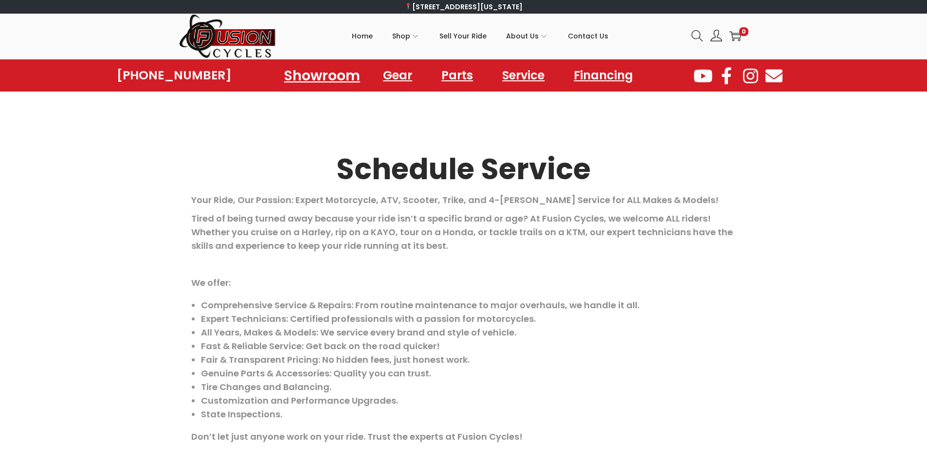
click at [319, 78] on link "Showroom" at bounding box center [322, 75] width 99 height 27
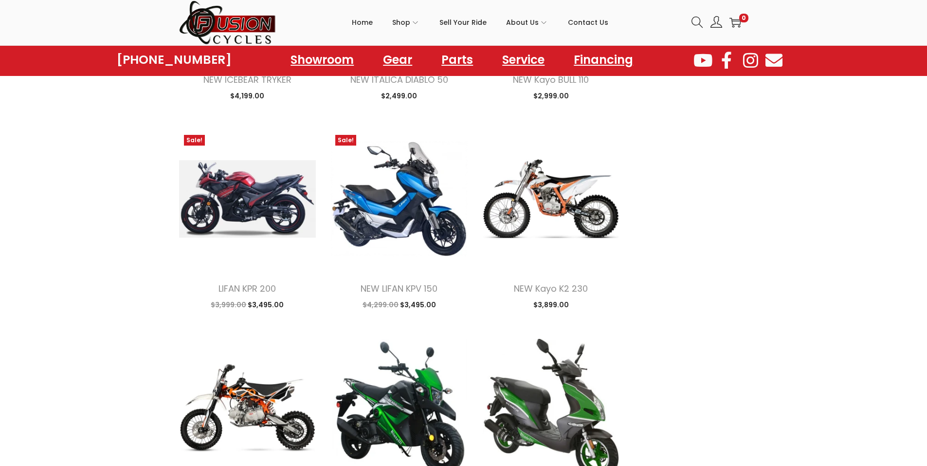
scroll to position [973, 0]
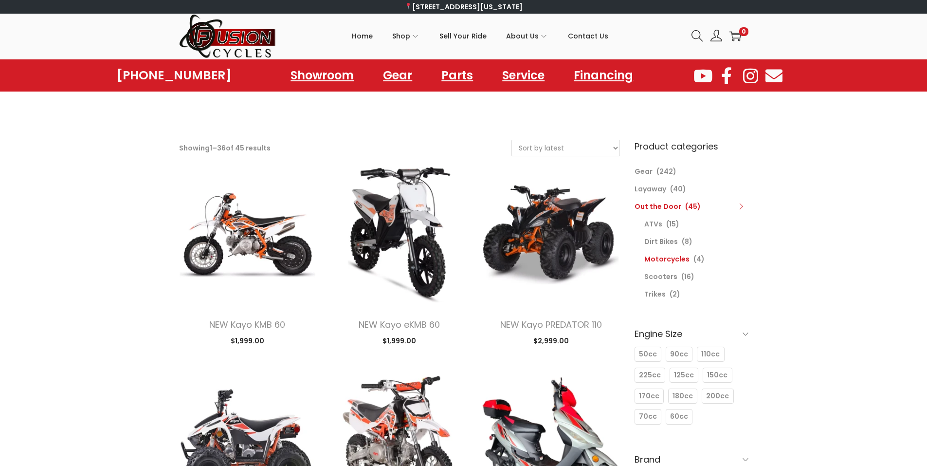
click at [669, 258] on link "Motorcycles" at bounding box center [666, 259] width 45 height 10
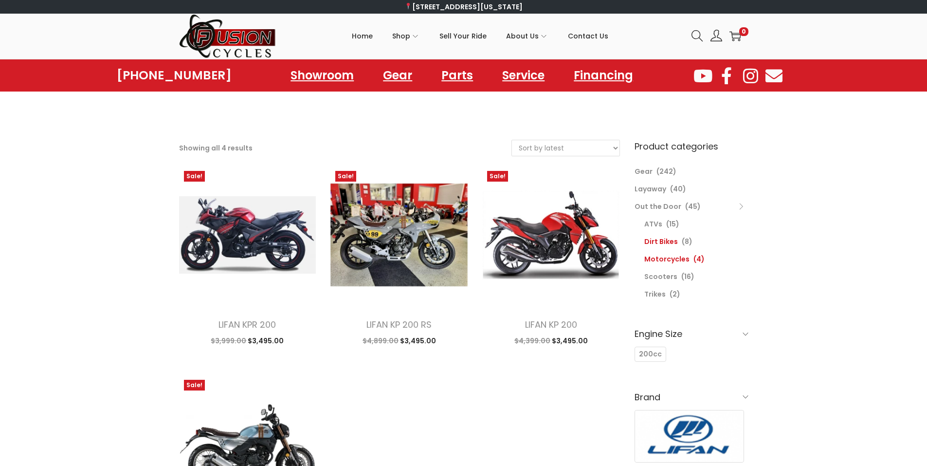
click at [658, 243] on link "Dirt Bikes" at bounding box center [661, 241] width 34 height 10
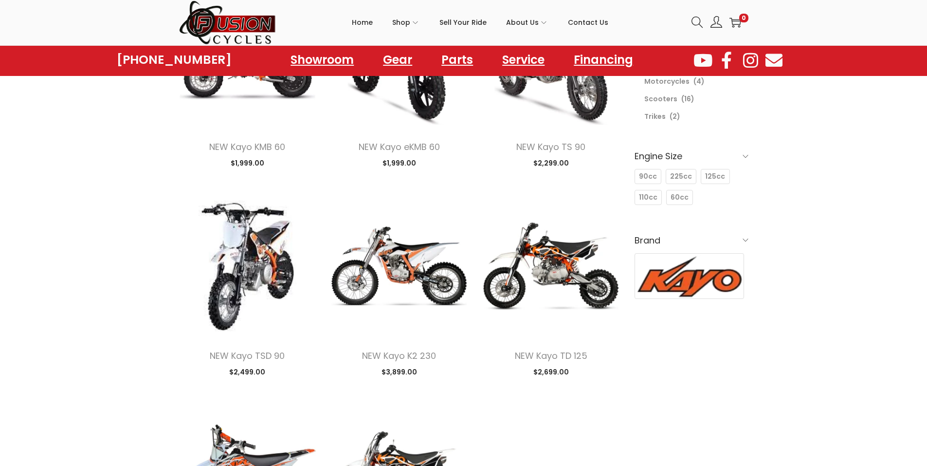
scroll to position [81, 0]
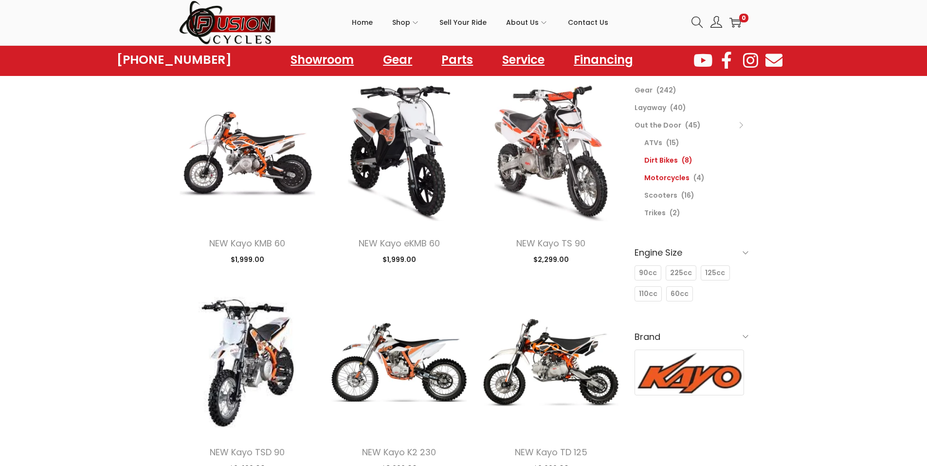
click at [655, 181] on link "Motorcycles" at bounding box center [666, 178] width 45 height 10
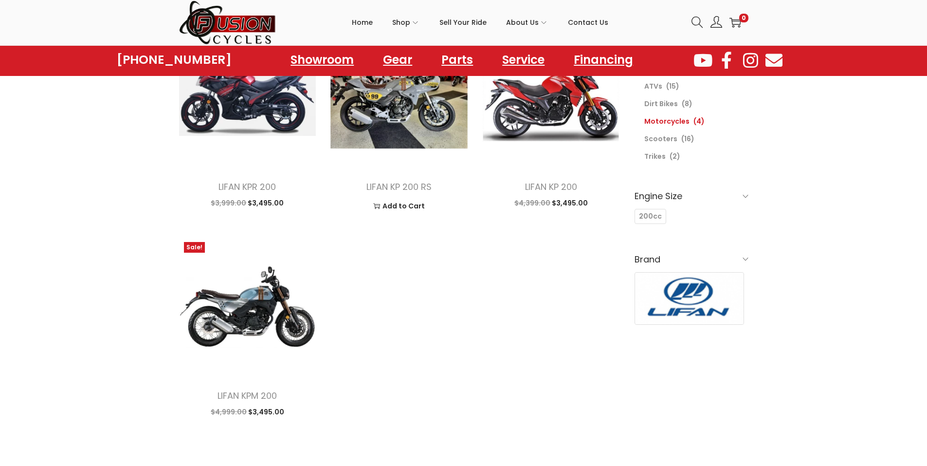
scroll to position [162, 0]
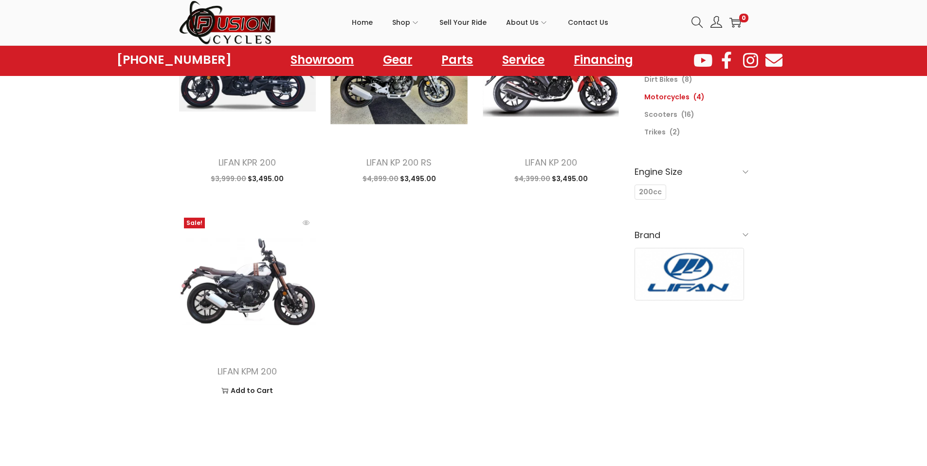
click at [240, 288] on img at bounding box center [247, 281] width 137 height 137
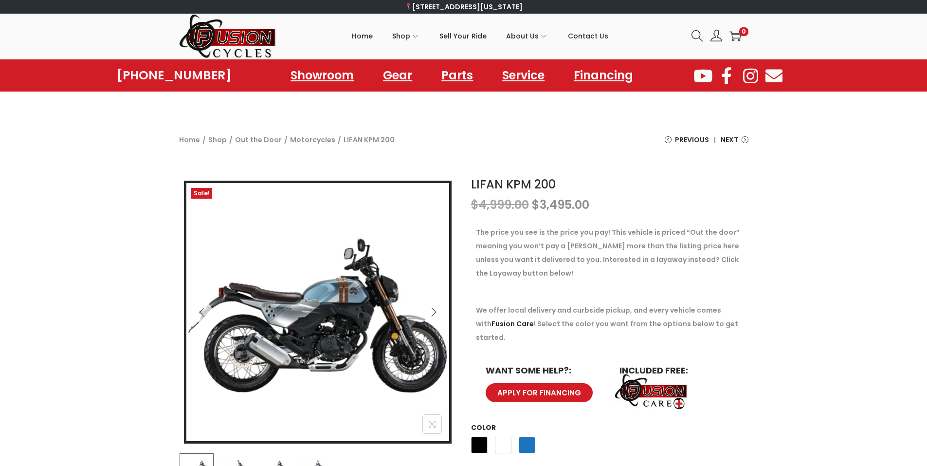
click at [437, 310] on icon "Next" at bounding box center [434, 312] width 10 height 10
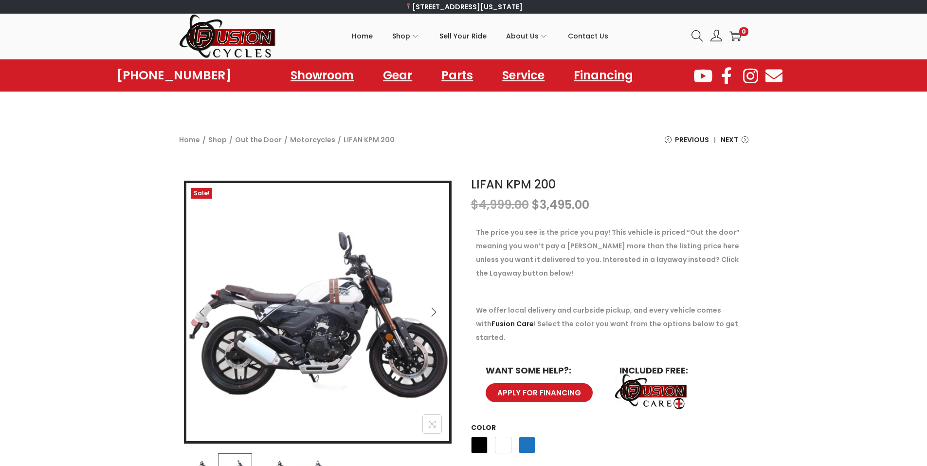
click at [435, 310] on icon "Next" at bounding box center [434, 312] width 10 height 10
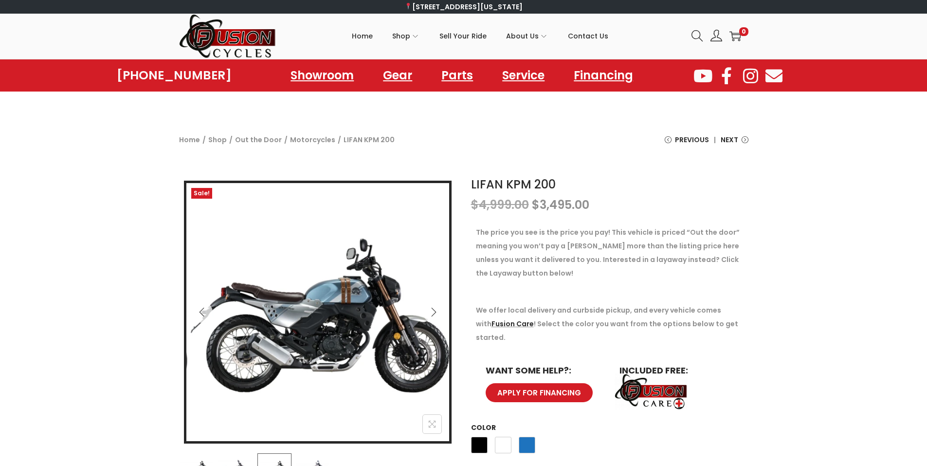
click at [384, 317] on img at bounding box center [282, 308] width 417 height 251
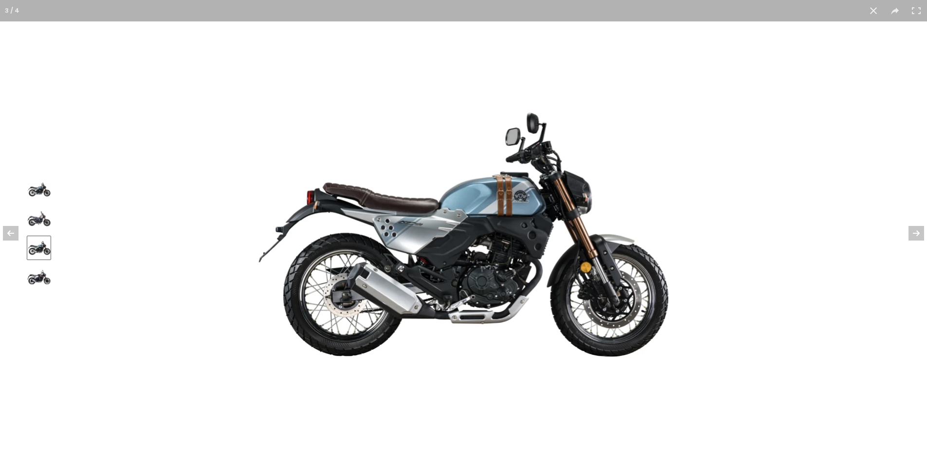
click at [31, 220] on img at bounding box center [38, 218] width 23 height 23
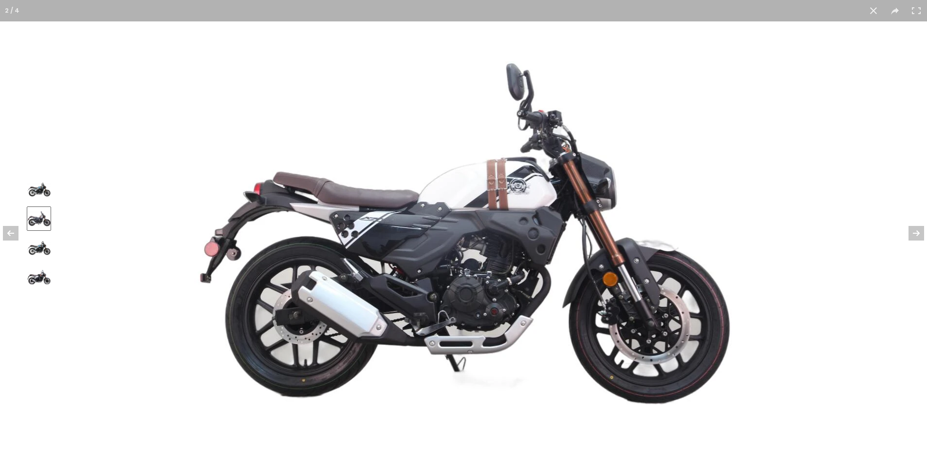
click at [28, 244] on img at bounding box center [38, 247] width 23 height 23
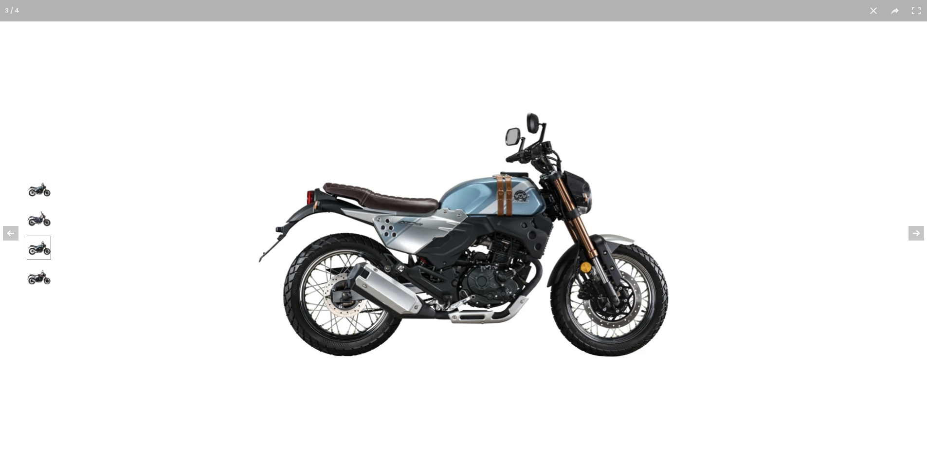
click at [39, 278] on img at bounding box center [38, 276] width 23 height 23
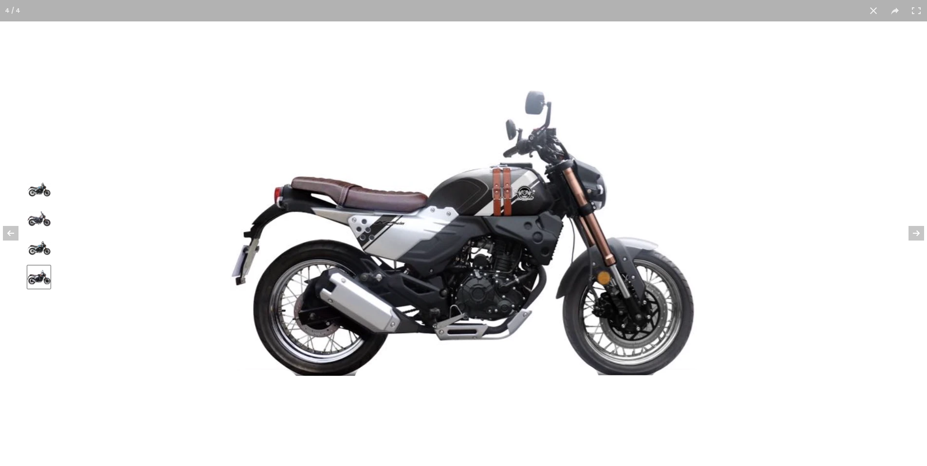
click at [45, 193] on img at bounding box center [38, 189] width 23 height 23
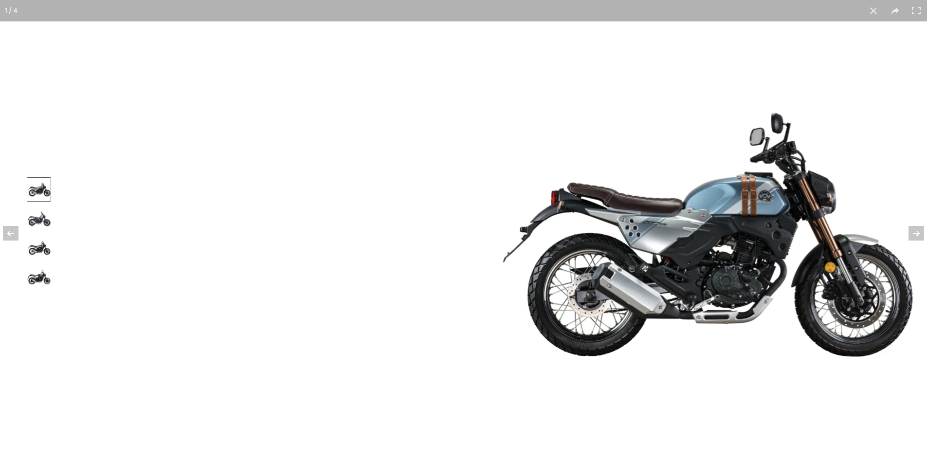
click at [655, 264] on img at bounding box center [708, 233] width 417 height 251
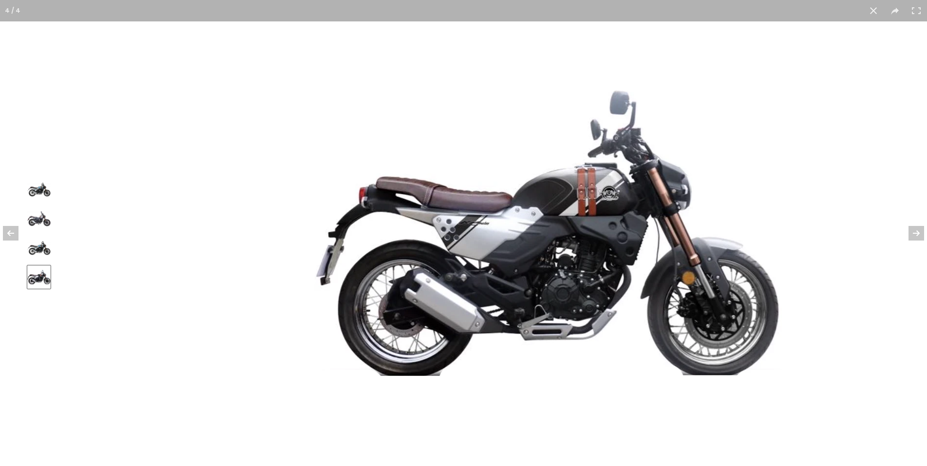
click at [703, 258] on img at bounding box center [548, 233] width 468 height 290
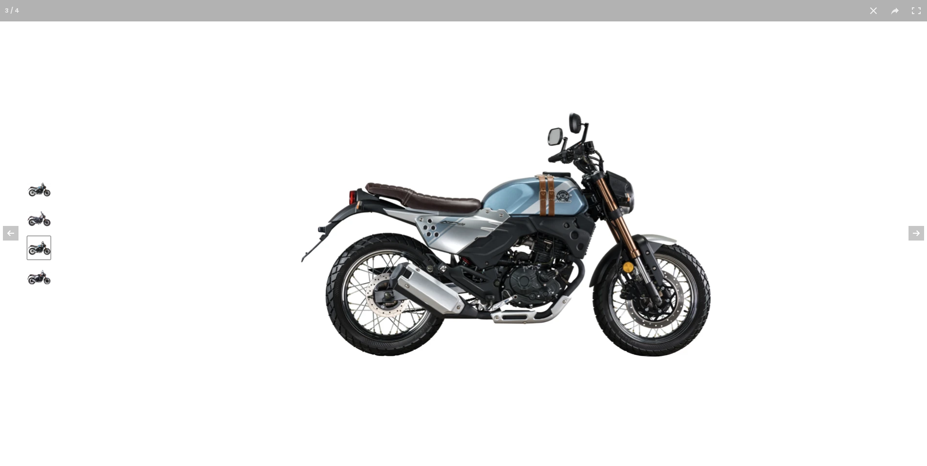
click at [645, 256] on img at bounding box center [506, 233] width 417 height 251
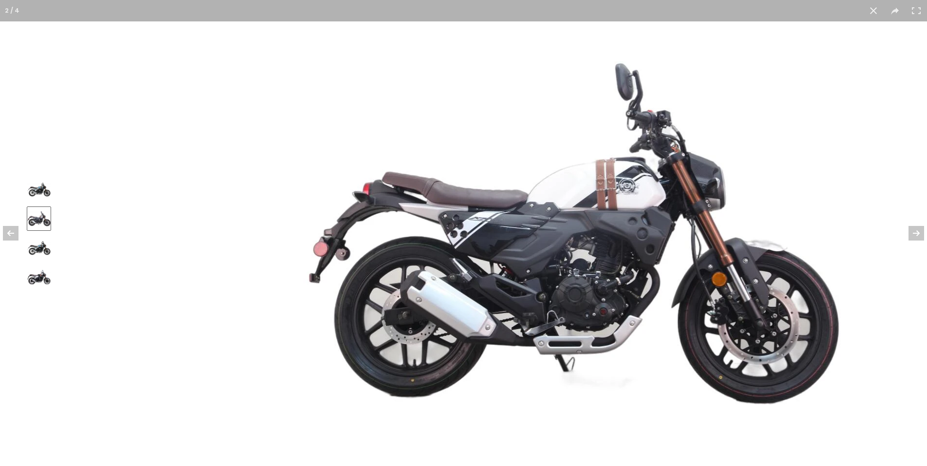
click at [581, 258] on img at bounding box center [572, 232] width 539 height 343
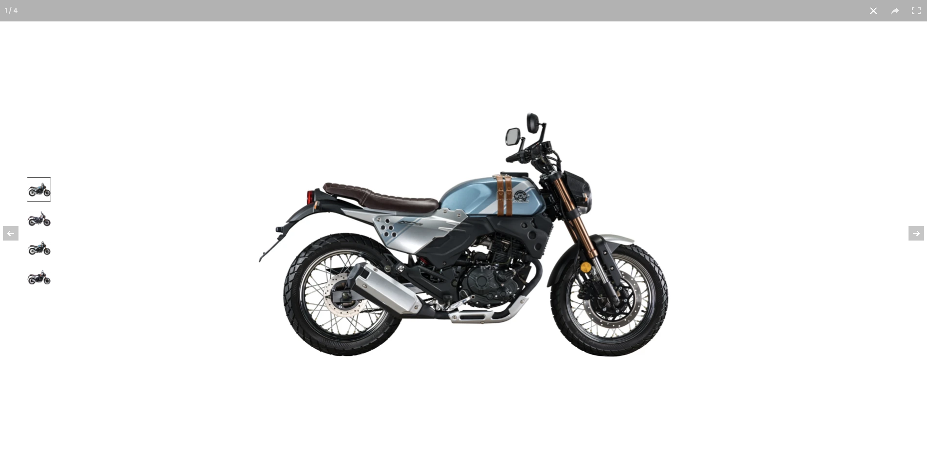
click at [872, 7] on button at bounding box center [873, 10] width 21 height 21
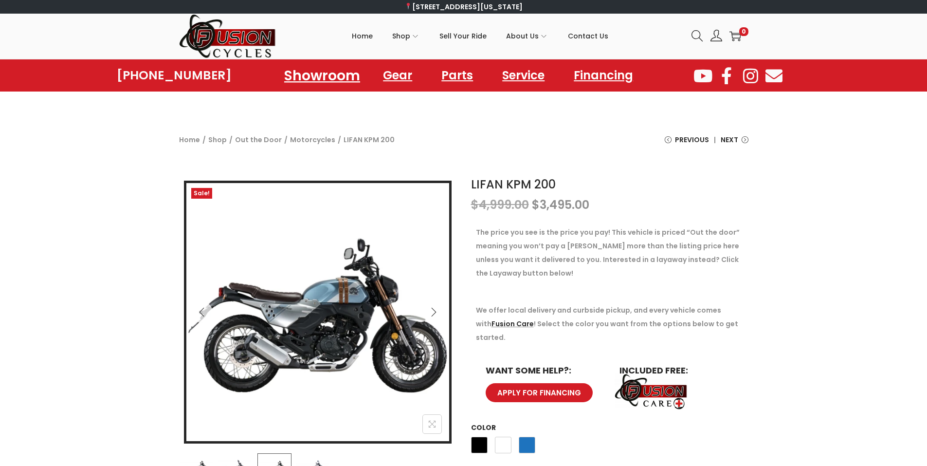
click at [319, 78] on link "Showroom" at bounding box center [322, 75] width 99 height 27
